Goal: Information Seeking & Learning: Learn about a topic

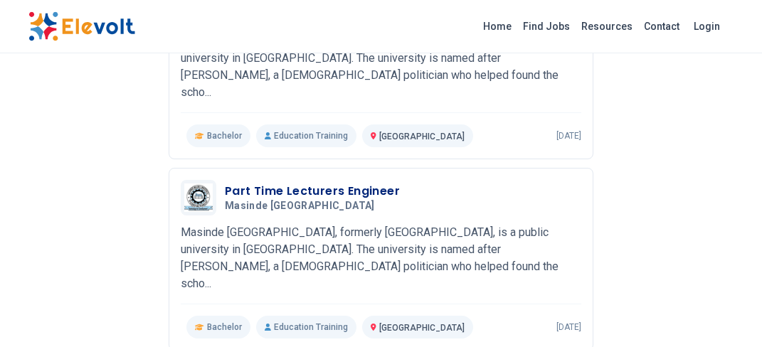
scroll to position [465, 0]
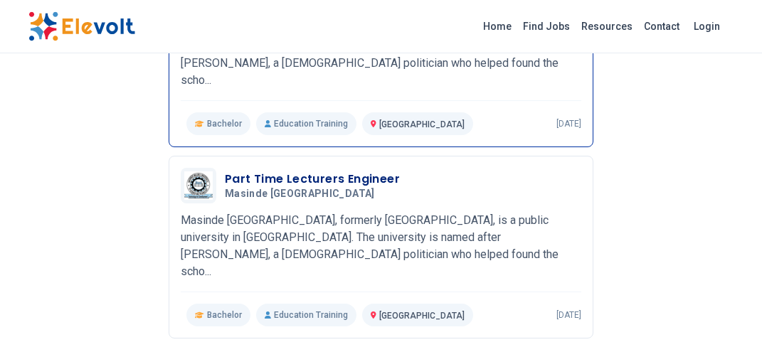
click at [221, 130] on span "Bachelor" at bounding box center [224, 123] width 35 height 11
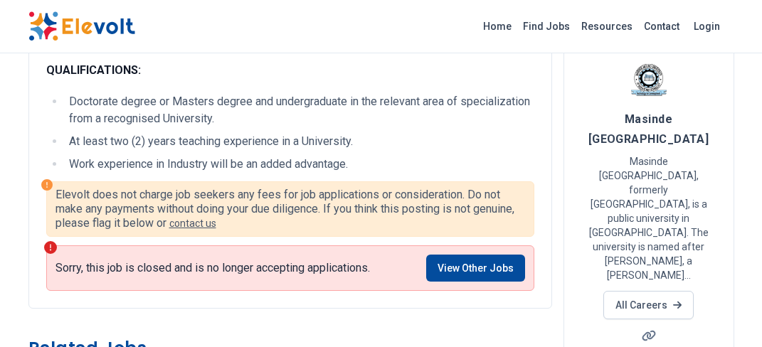
scroll to position [100, 0]
drag, startPoint x: 762, startPoint y: 65, endPoint x: 769, endPoint y: 98, distance: 34.2
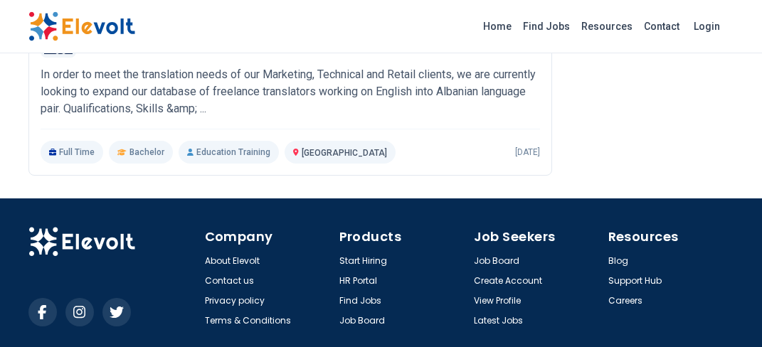
scroll to position [767, 0]
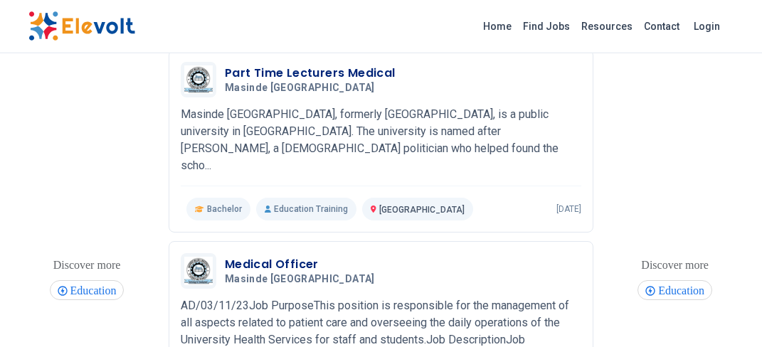
scroll to position [1373, 0]
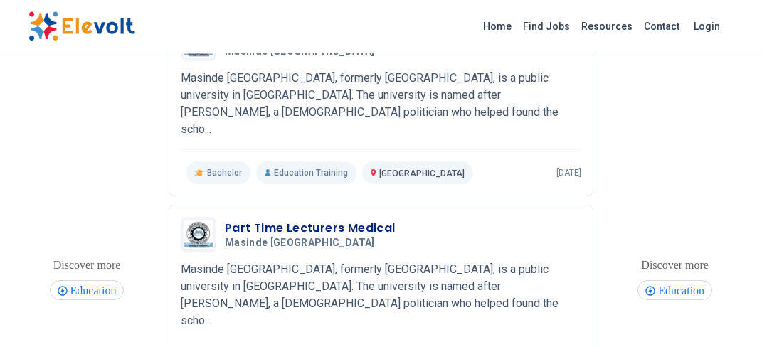
drag, startPoint x: 773, startPoint y: 58, endPoint x: 727, endPoint y: 119, distance: 75.7
